Goal: Task Accomplishment & Management: Complete application form

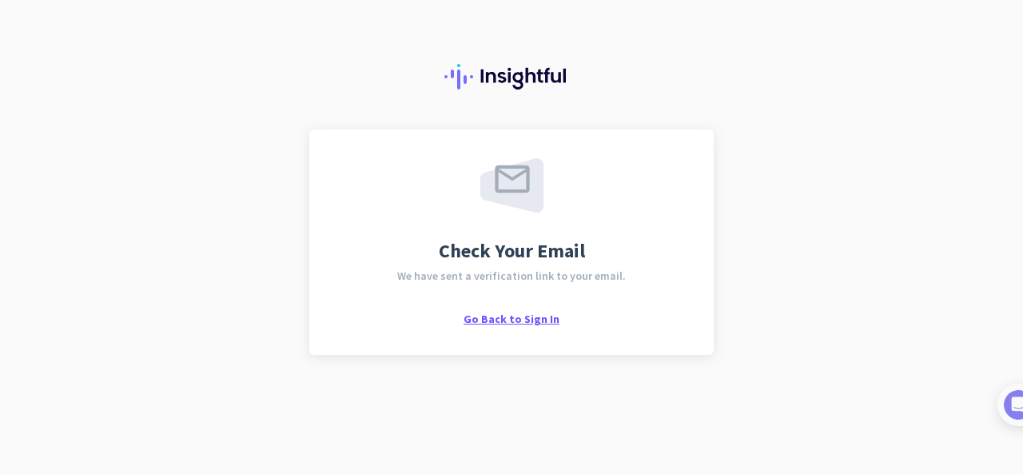
click at [529, 321] on span "Go Back to Sign In" at bounding box center [512, 319] width 96 height 14
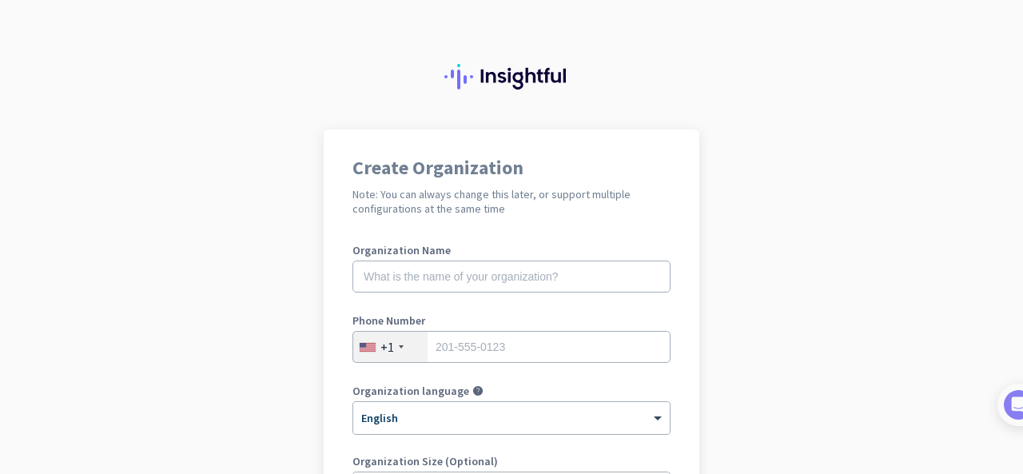
scroll to position [80, 0]
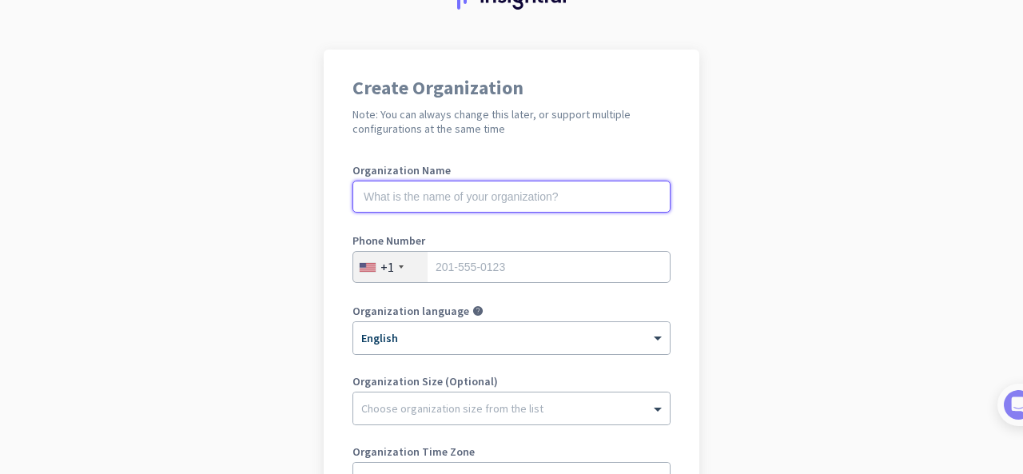
click at [568, 194] on input "text" at bounding box center [512, 197] width 318 height 32
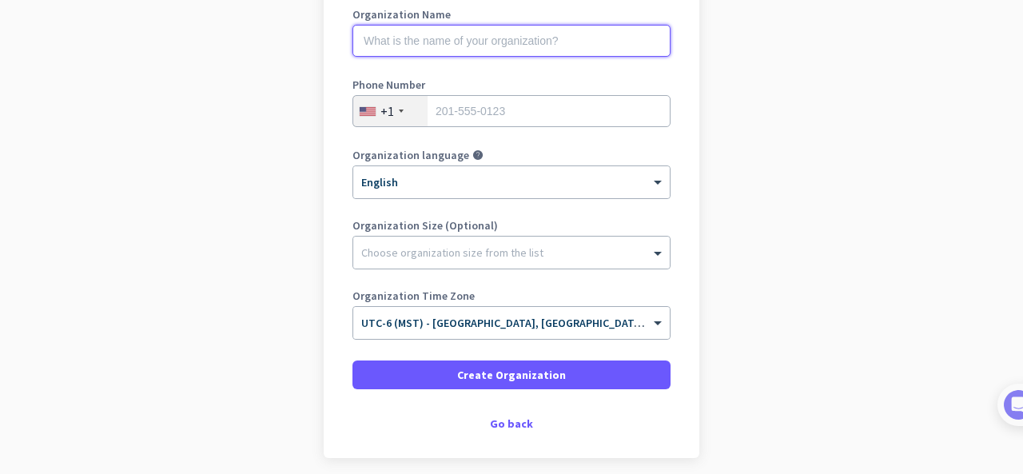
scroll to position [299, 0]
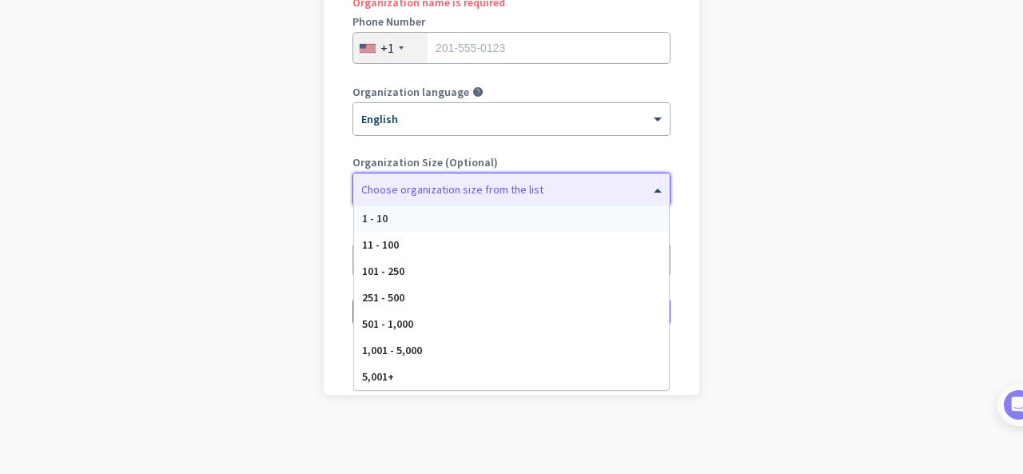
click at [650, 190] on span at bounding box center [660, 189] width 20 height 16
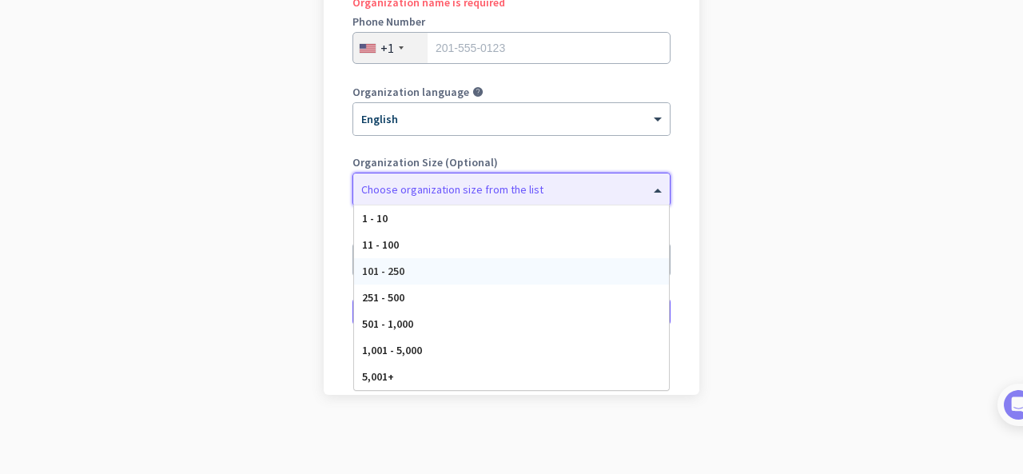
click at [604, 263] on div "101 - 250" at bounding box center [511, 271] width 315 height 26
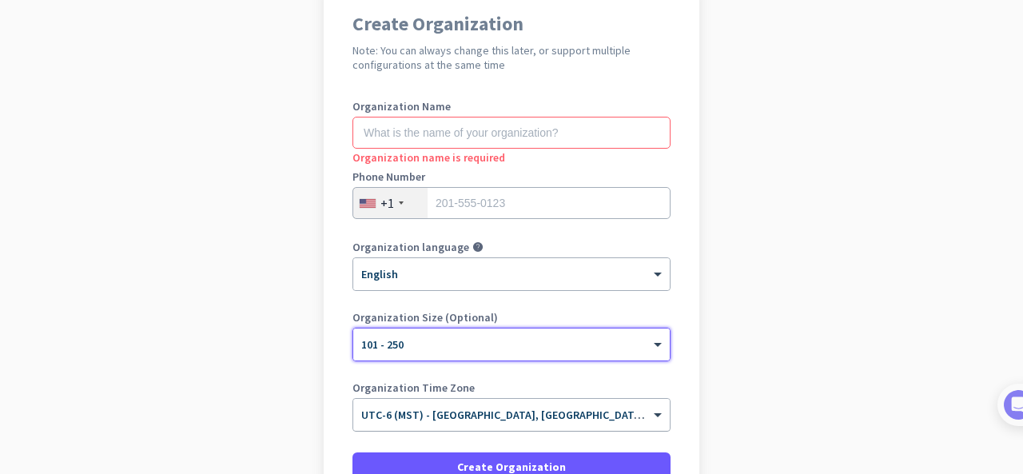
scroll to position [139, 0]
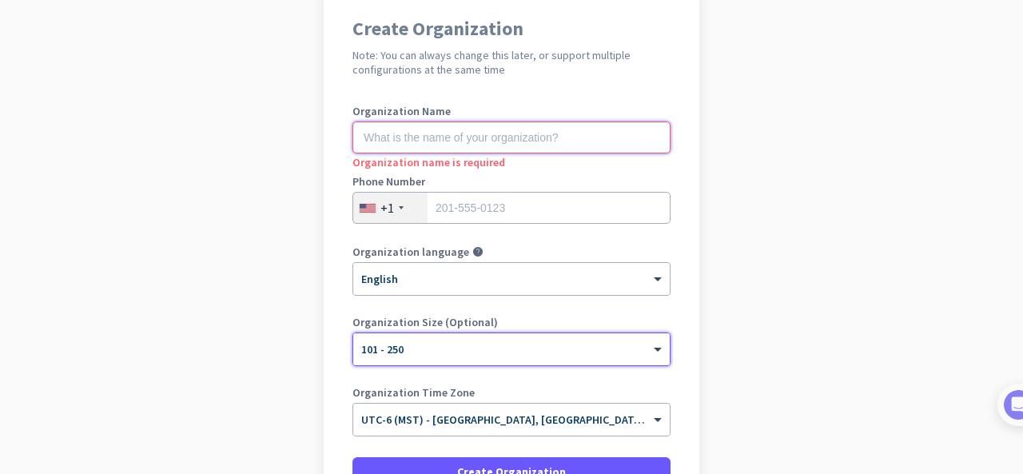
click at [549, 135] on input "text" at bounding box center [512, 138] width 318 height 32
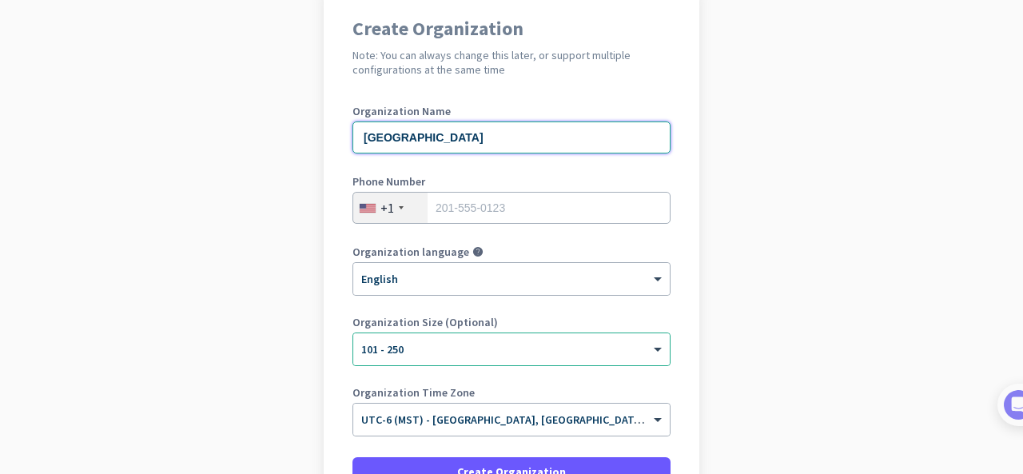
type input "Mt Grant General Hospital"
click at [541, 218] on input "tel" at bounding box center [512, 208] width 318 height 32
type input "7758660204"
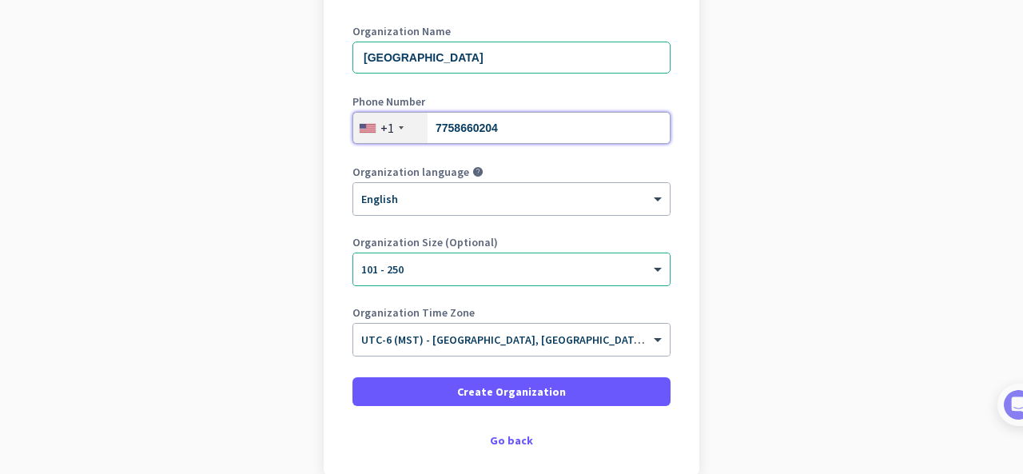
scroll to position [299, 0]
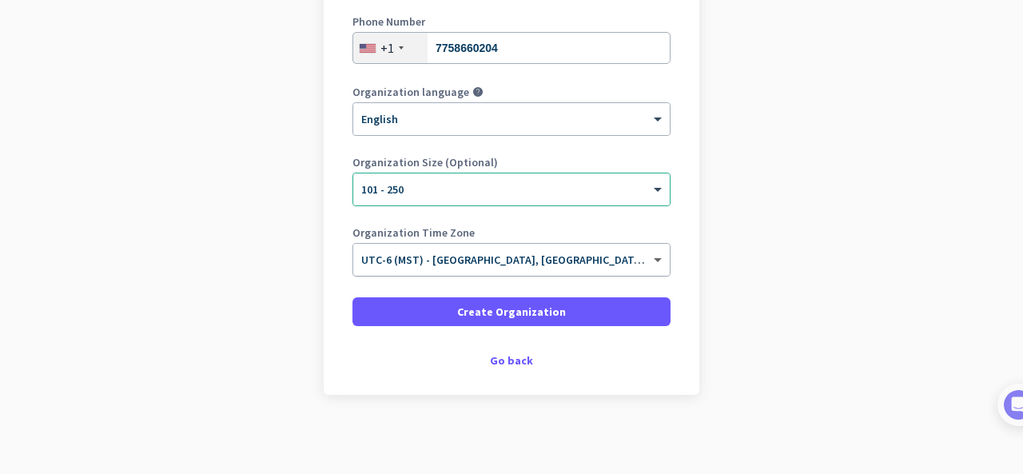
click at [655, 259] on span at bounding box center [660, 260] width 20 height 14
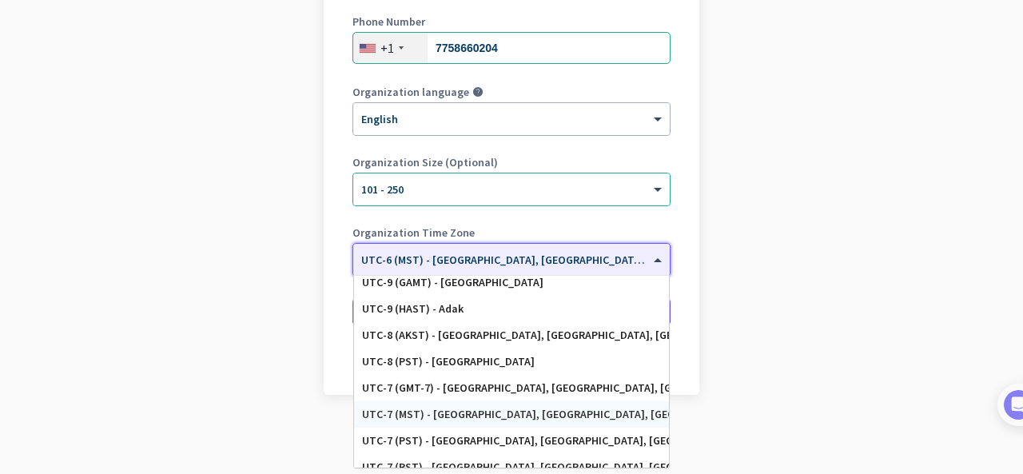
scroll to position [240, 0]
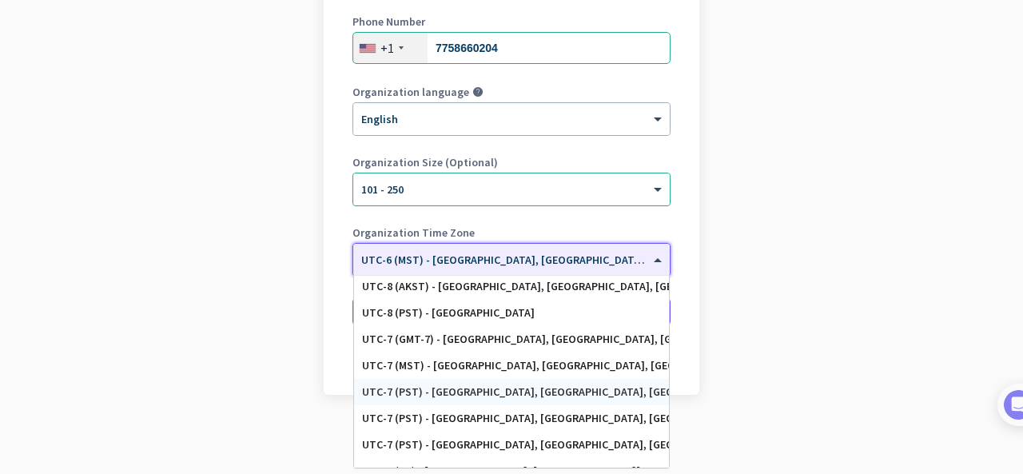
click at [516, 389] on div "UTC-7 (PST) - Los Angeles, San Diego, San Jose, San Francisco" at bounding box center [511, 392] width 299 height 14
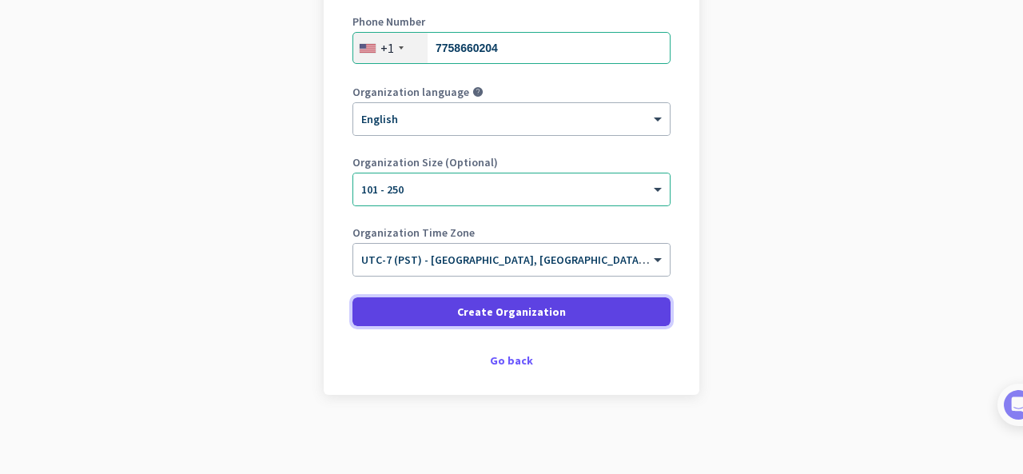
click at [556, 311] on span at bounding box center [512, 312] width 318 height 38
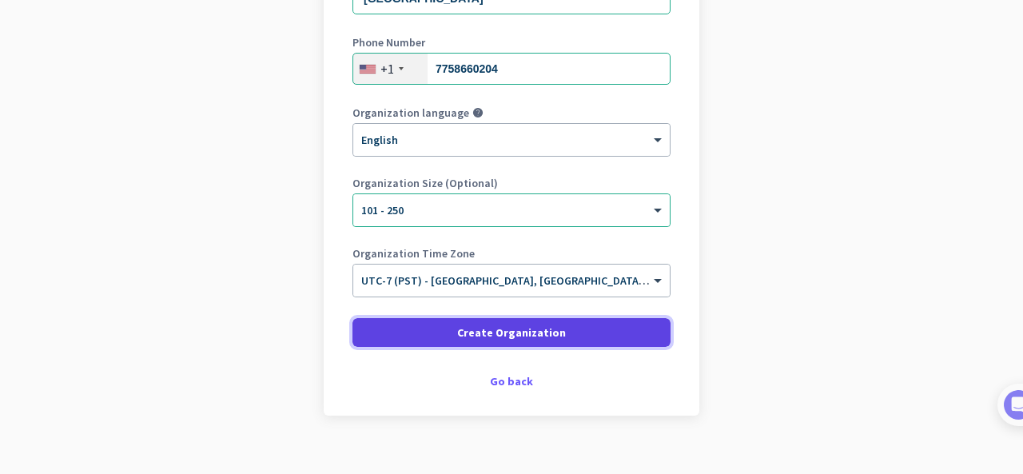
scroll to position [299, 0]
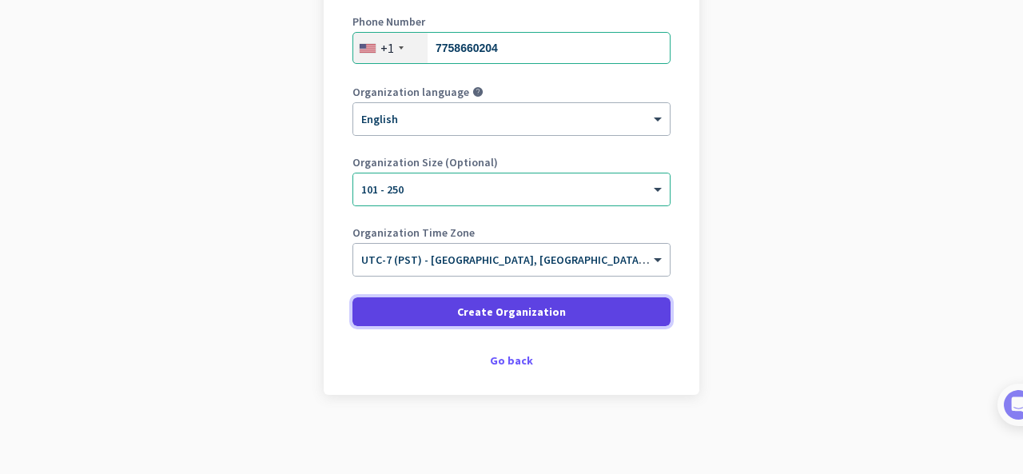
click at [570, 309] on span at bounding box center [512, 312] width 318 height 38
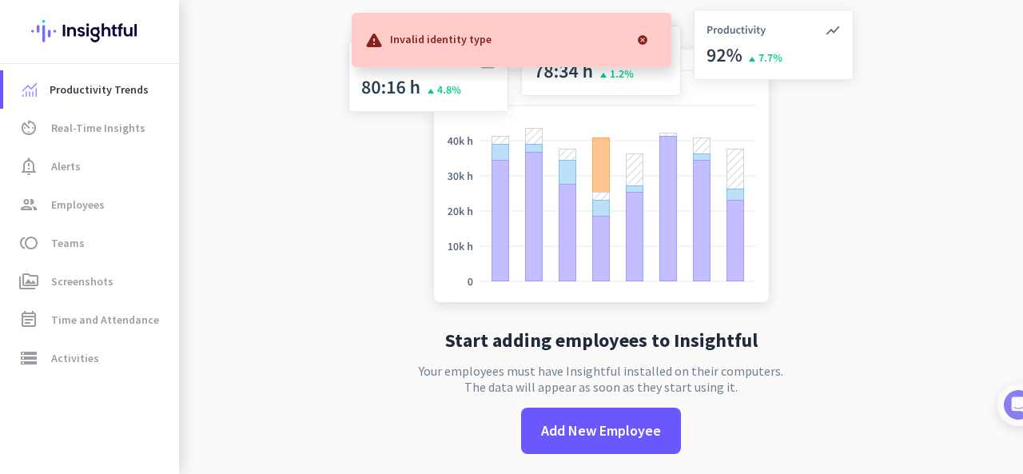
click at [516, 362] on div "Start adding employees to Insightful Your employees must have Insightful instal…" at bounding box center [601, 240] width 529 height 480
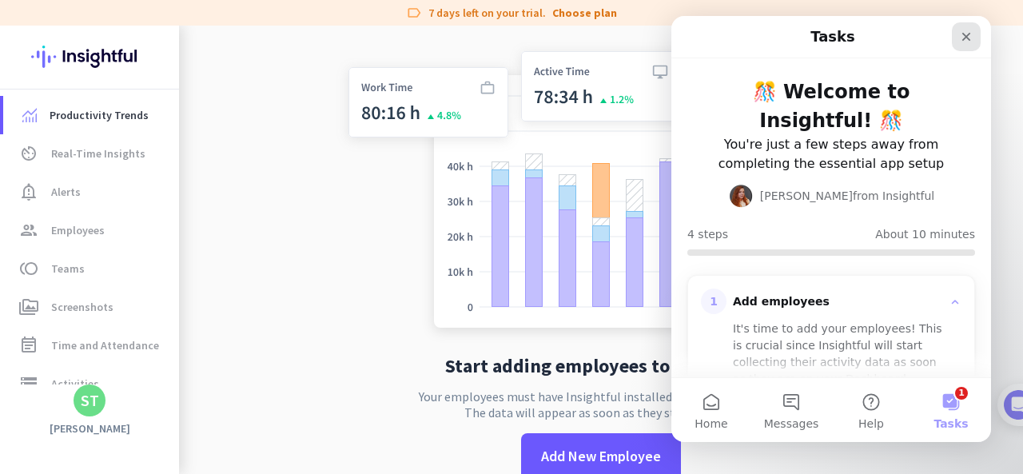
click at [964, 34] on icon "Close" at bounding box center [967, 37] width 9 height 9
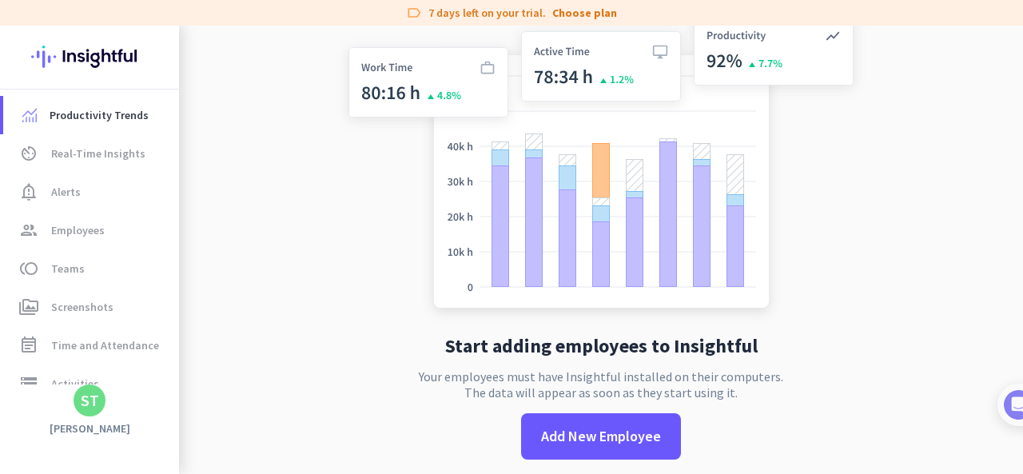
scroll to position [30, 0]
